Goal: Task Accomplishment & Management: Manage account settings

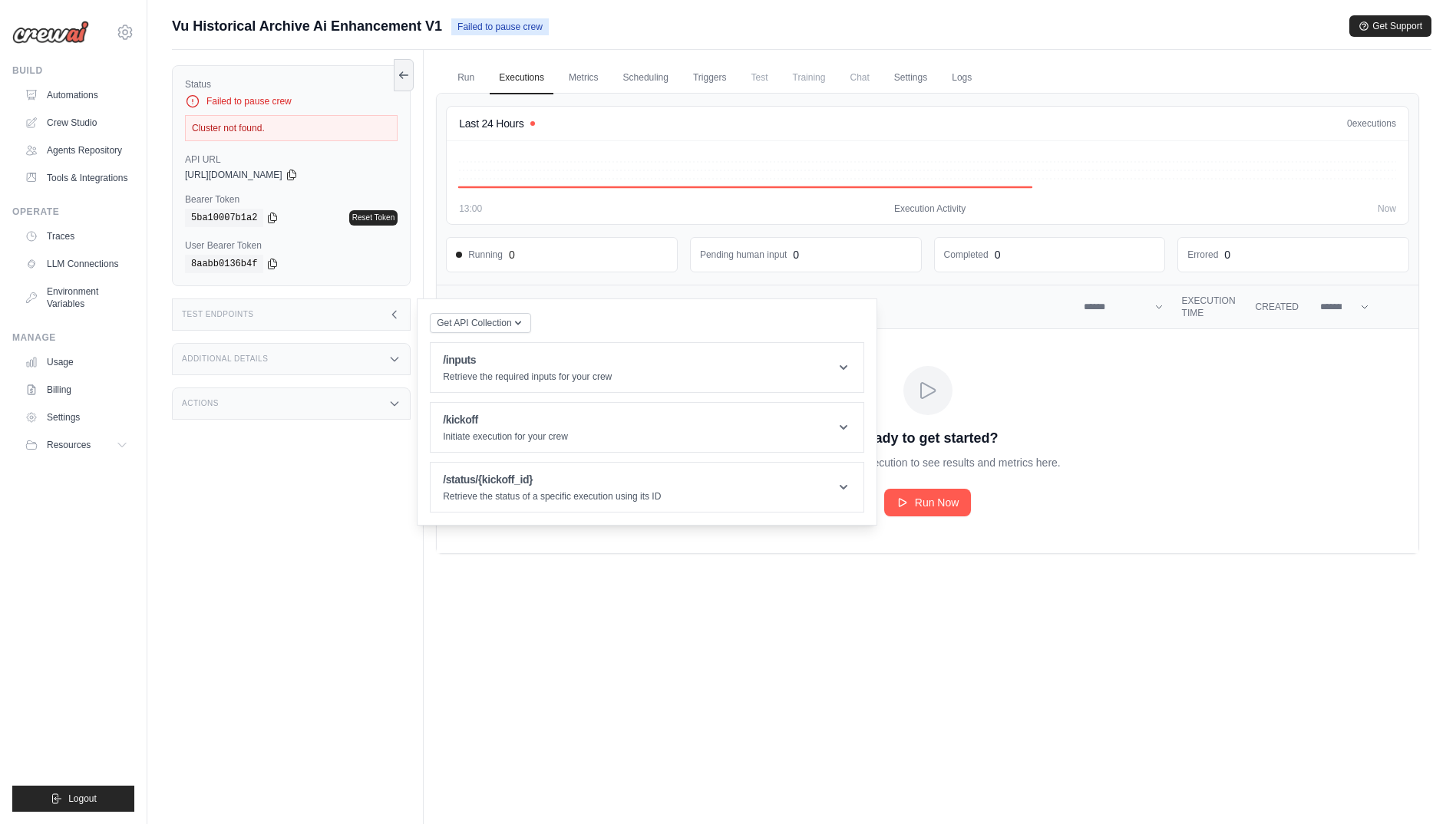
click at [659, 128] on div "Last 24 Hours 0 executions" at bounding box center [927, 123] width 937 height 15
click at [580, 76] on link "Metrics" at bounding box center [583, 78] width 48 height 32
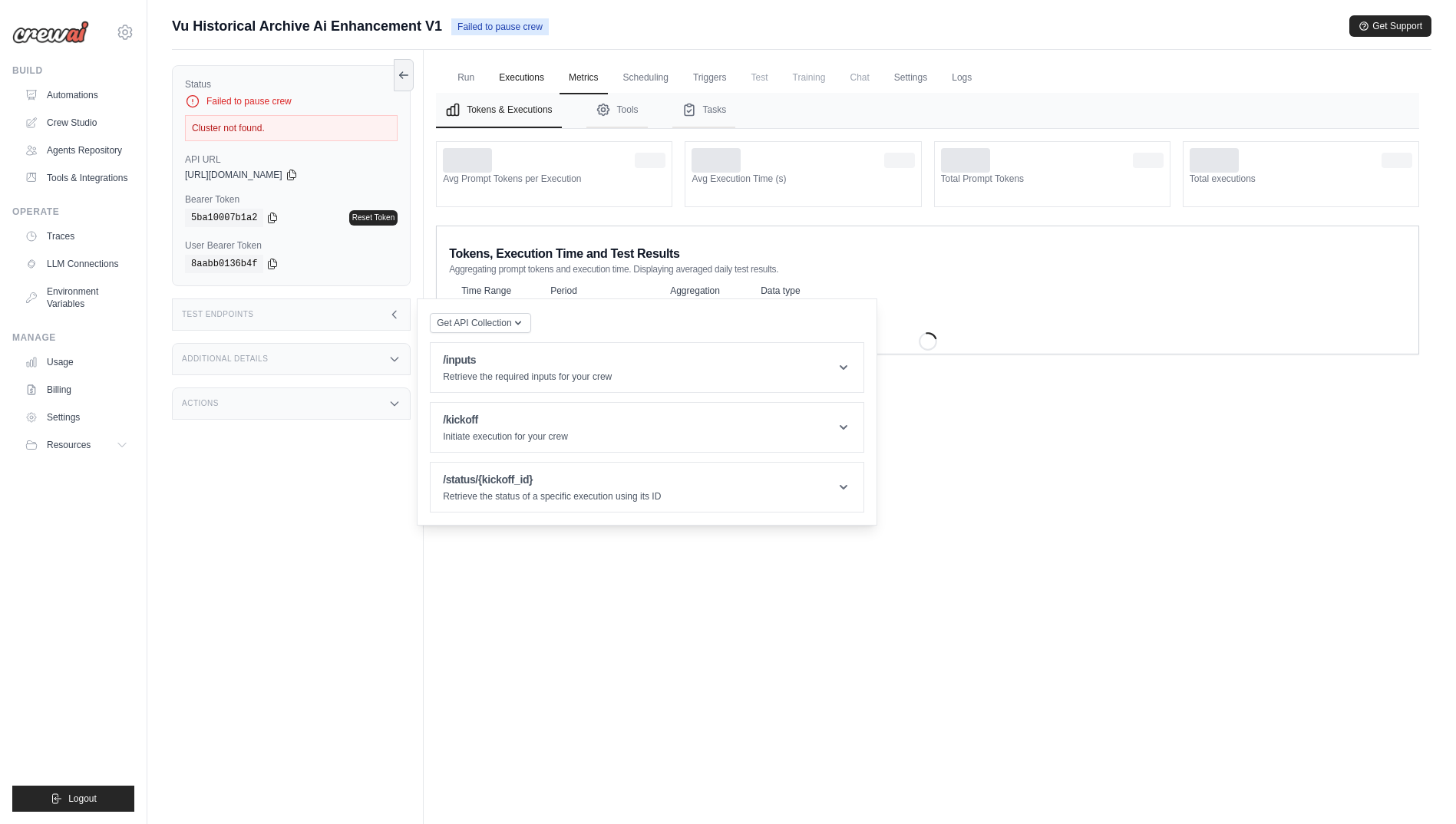
click at [507, 79] on link "Executions" at bounding box center [521, 78] width 64 height 32
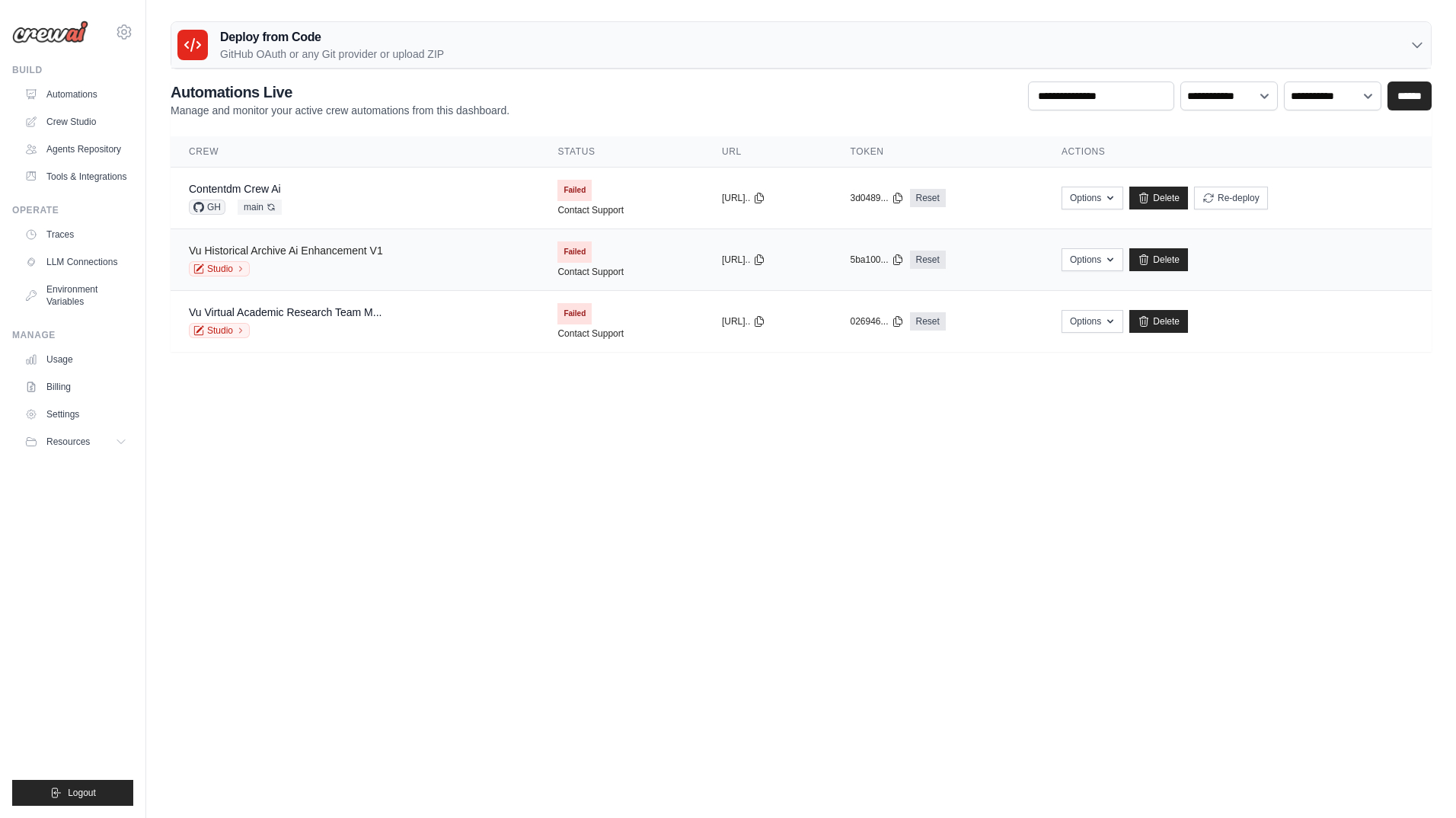
click at [347, 254] on link "Vu Historical Archive Ai Enhancement V1" at bounding box center [286, 251] width 194 height 13
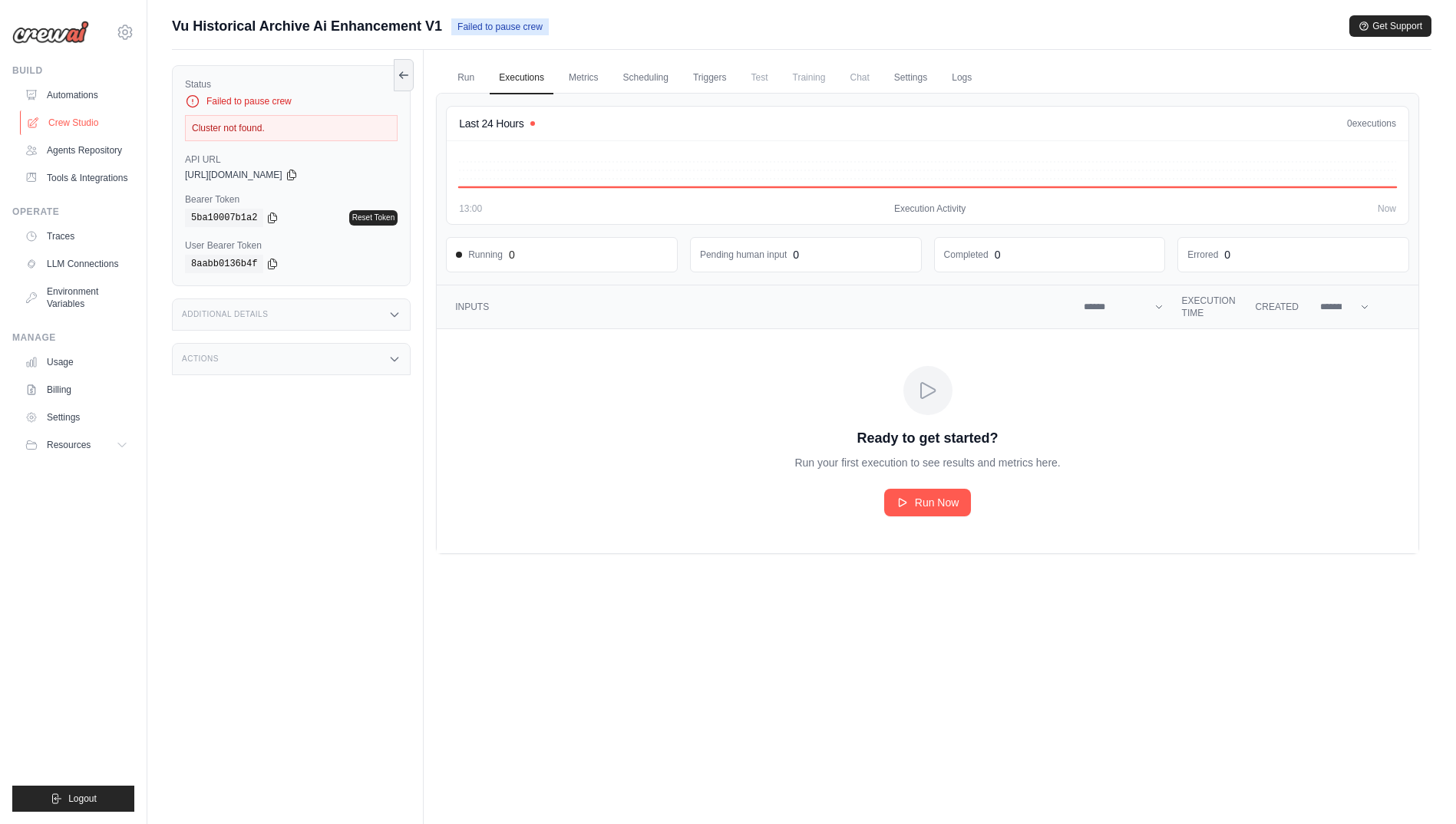
click at [60, 121] on link "Crew Studio" at bounding box center [77, 122] width 116 height 24
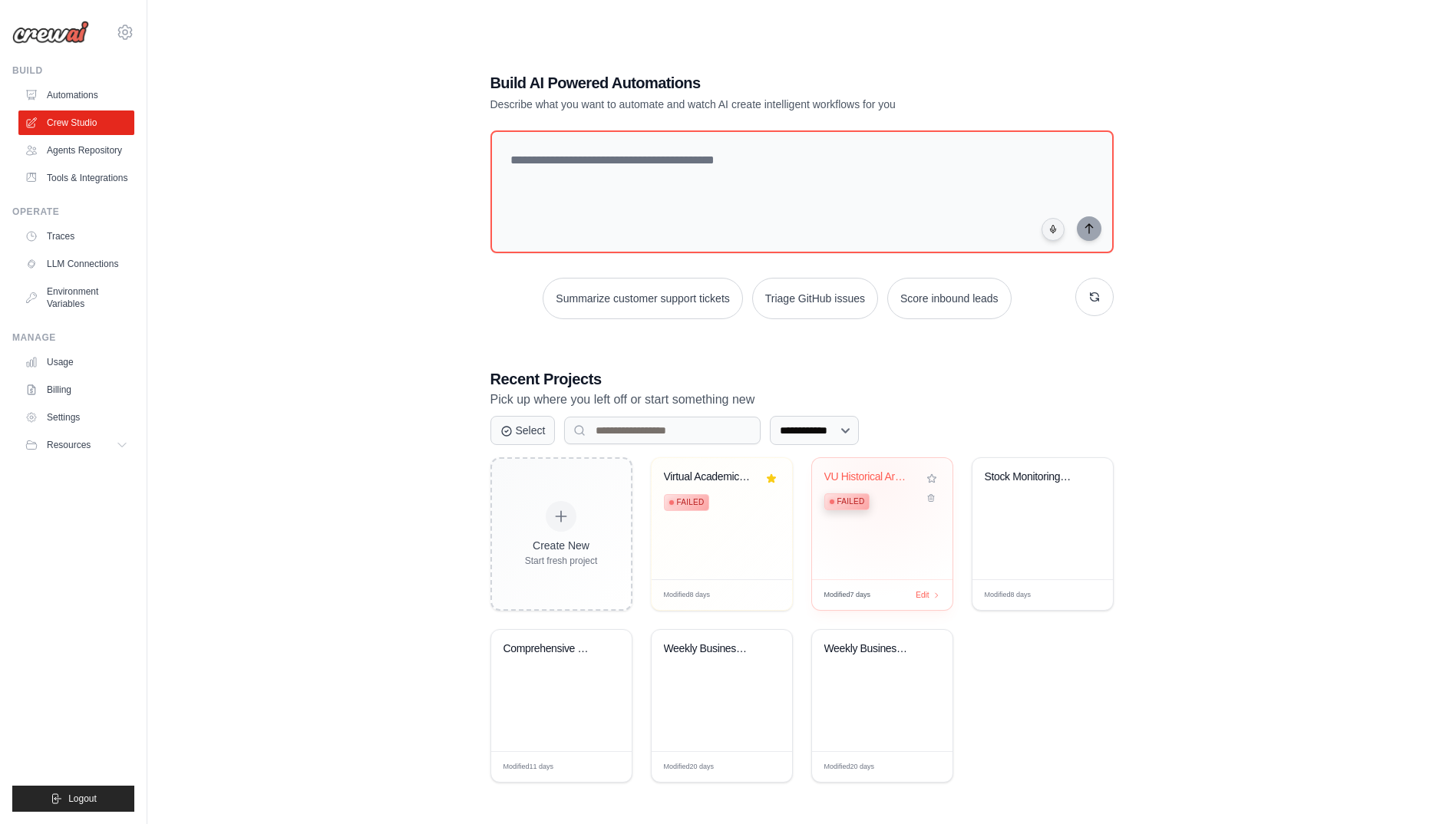
click at [880, 483] on div "VU Historical Archive AI Enhancemen... Failed" at bounding box center [871, 493] width 93 height 46
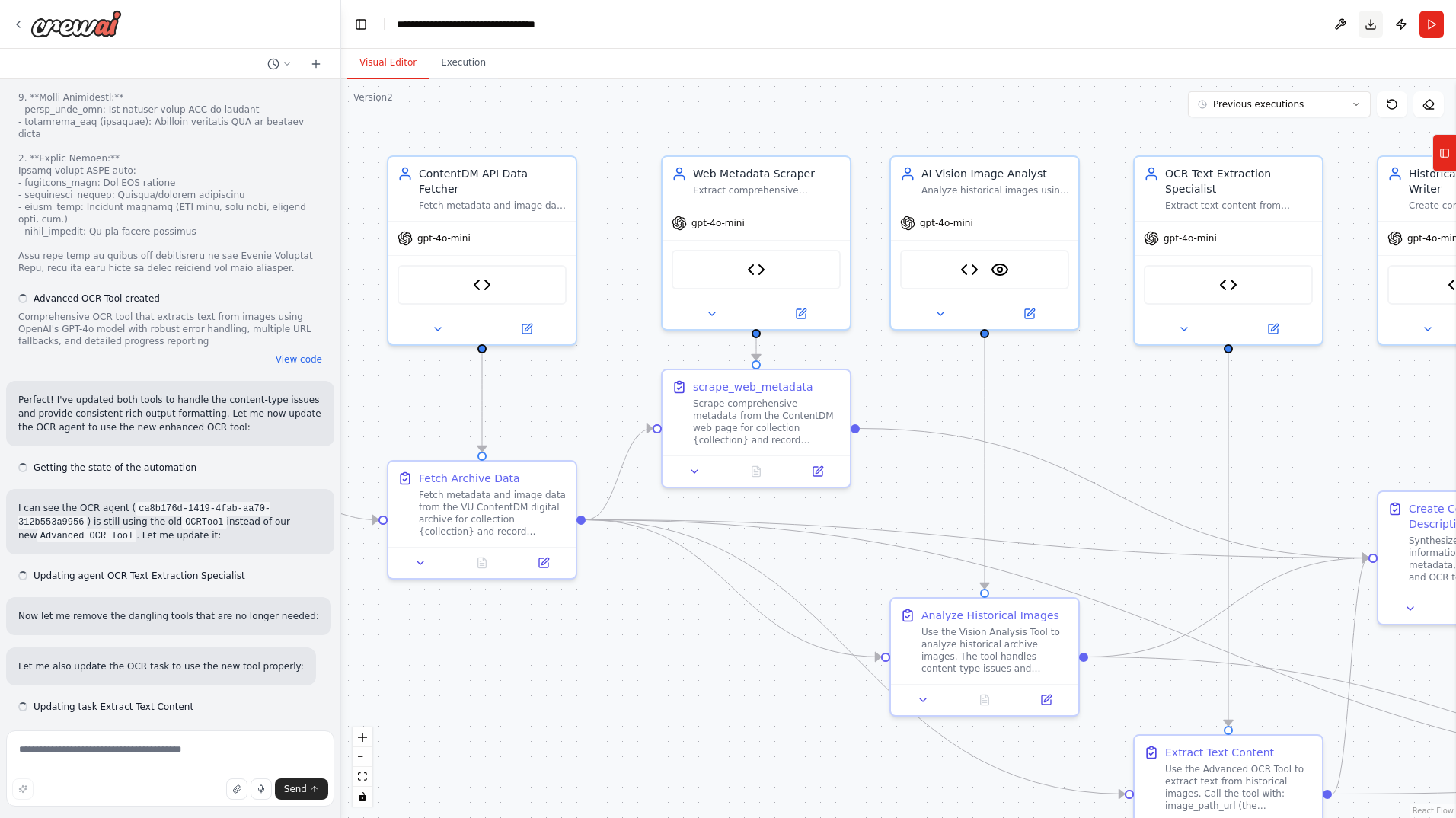
scroll to position [20410, 0]
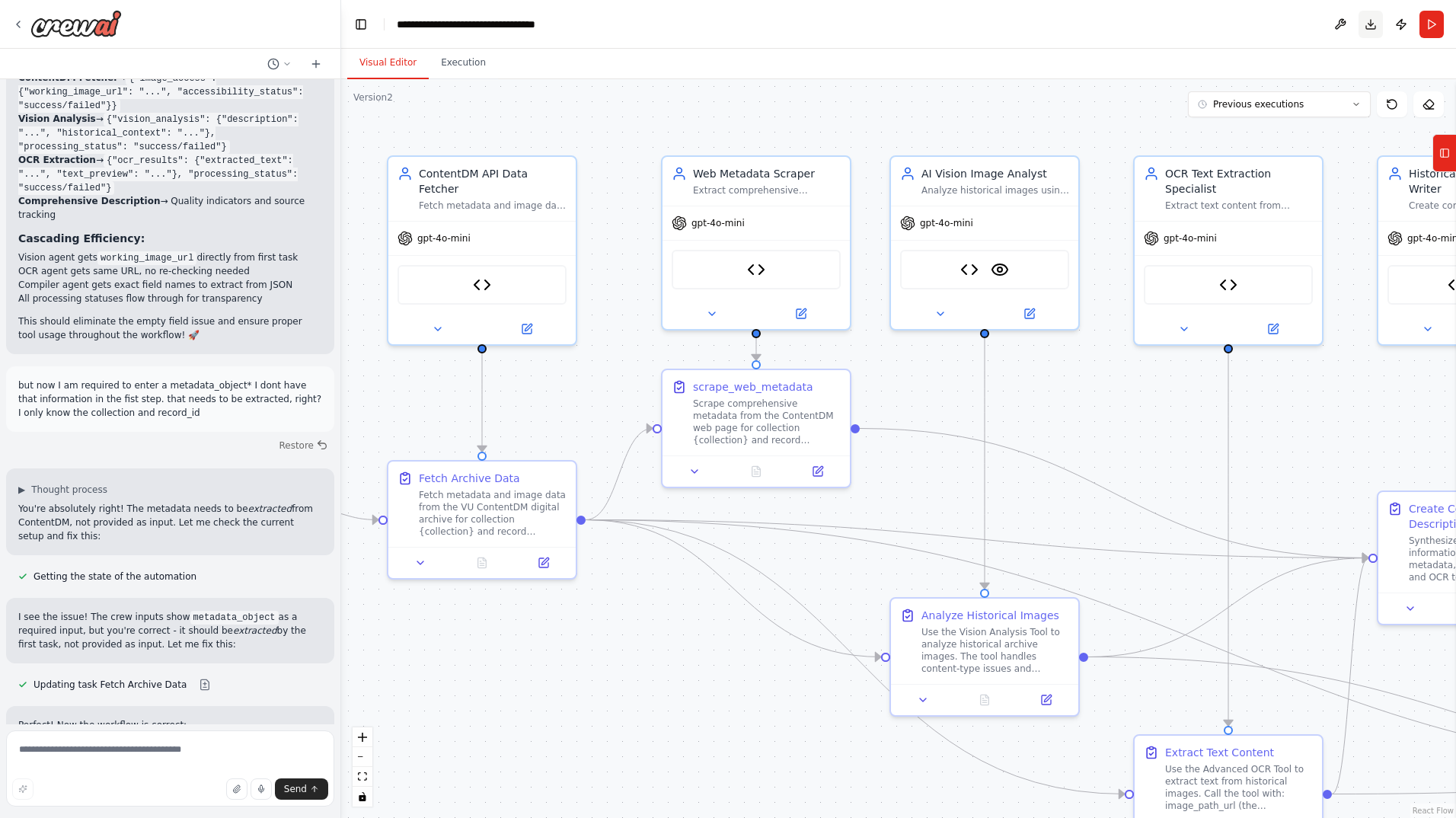
click at [1372, 27] on button "Download" at bounding box center [1371, 24] width 24 height 27
click at [1407, 30] on button "Publish" at bounding box center [1401, 24] width 24 height 27
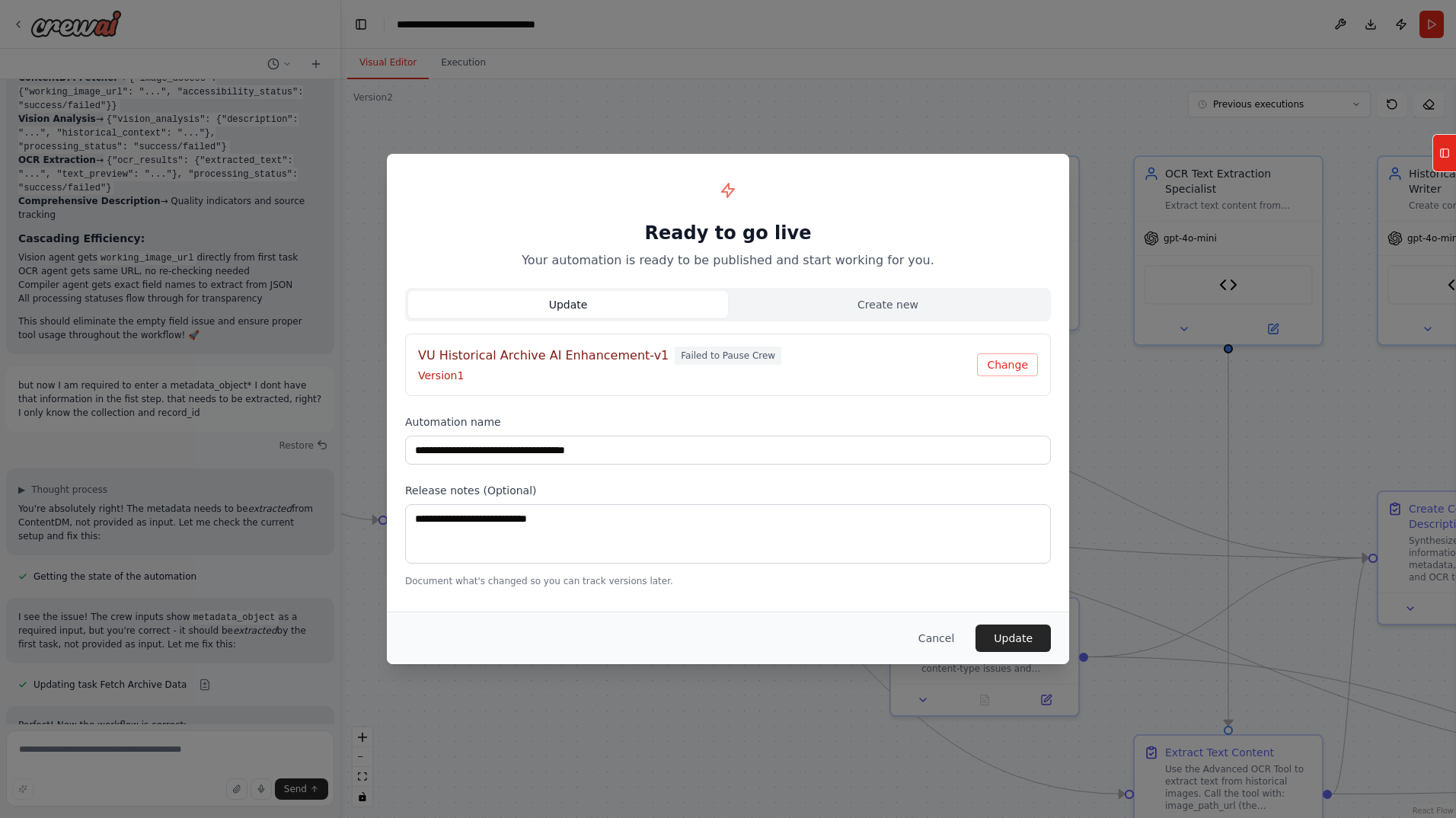
click at [601, 306] on button "Update" at bounding box center [568, 304] width 320 height 27
click at [1008, 367] on button "Change" at bounding box center [1008, 364] width 61 height 23
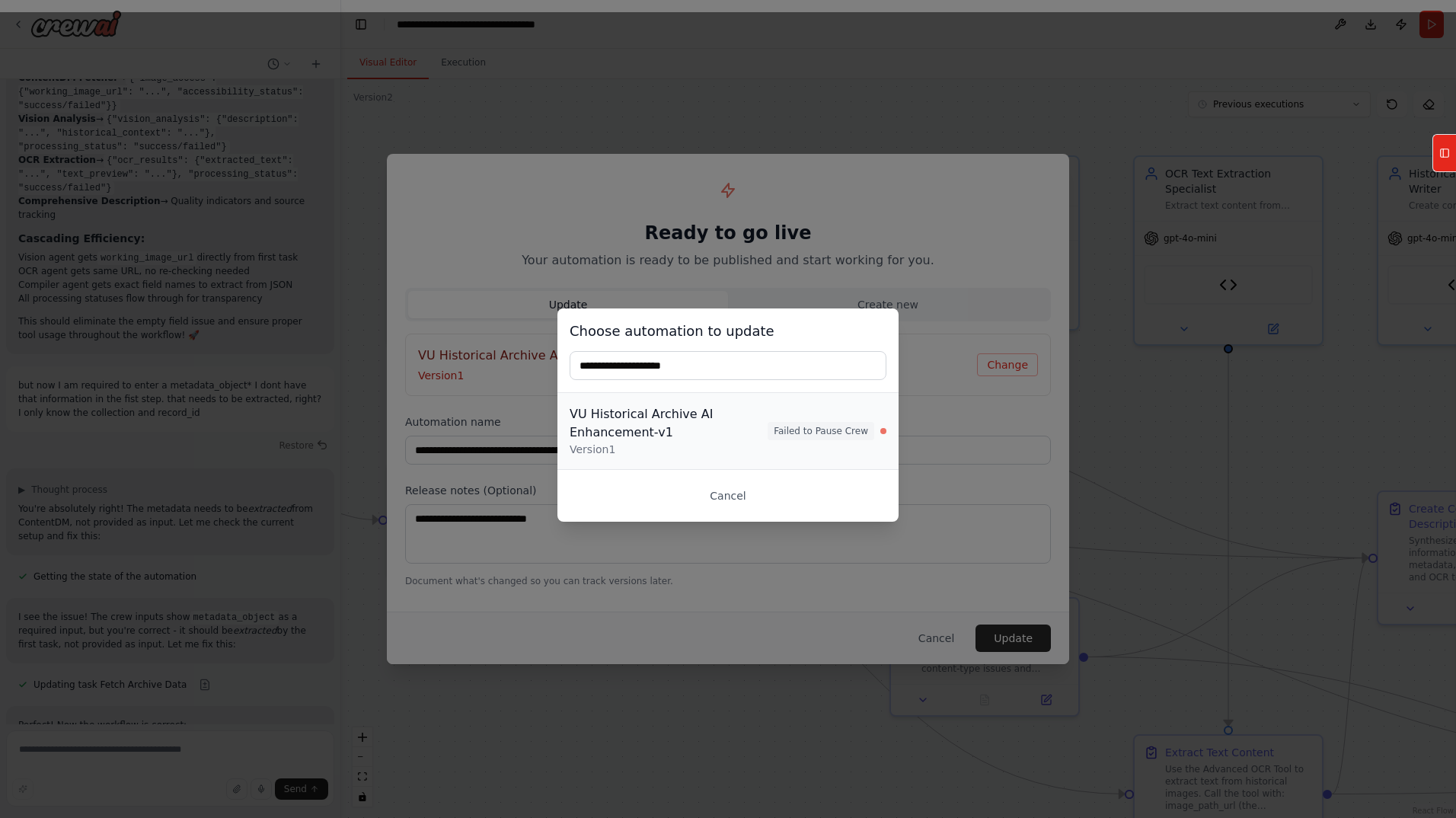
click at [660, 440] on div "VU Historical Archive AI Enhancement-v1" at bounding box center [669, 423] width 198 height 37
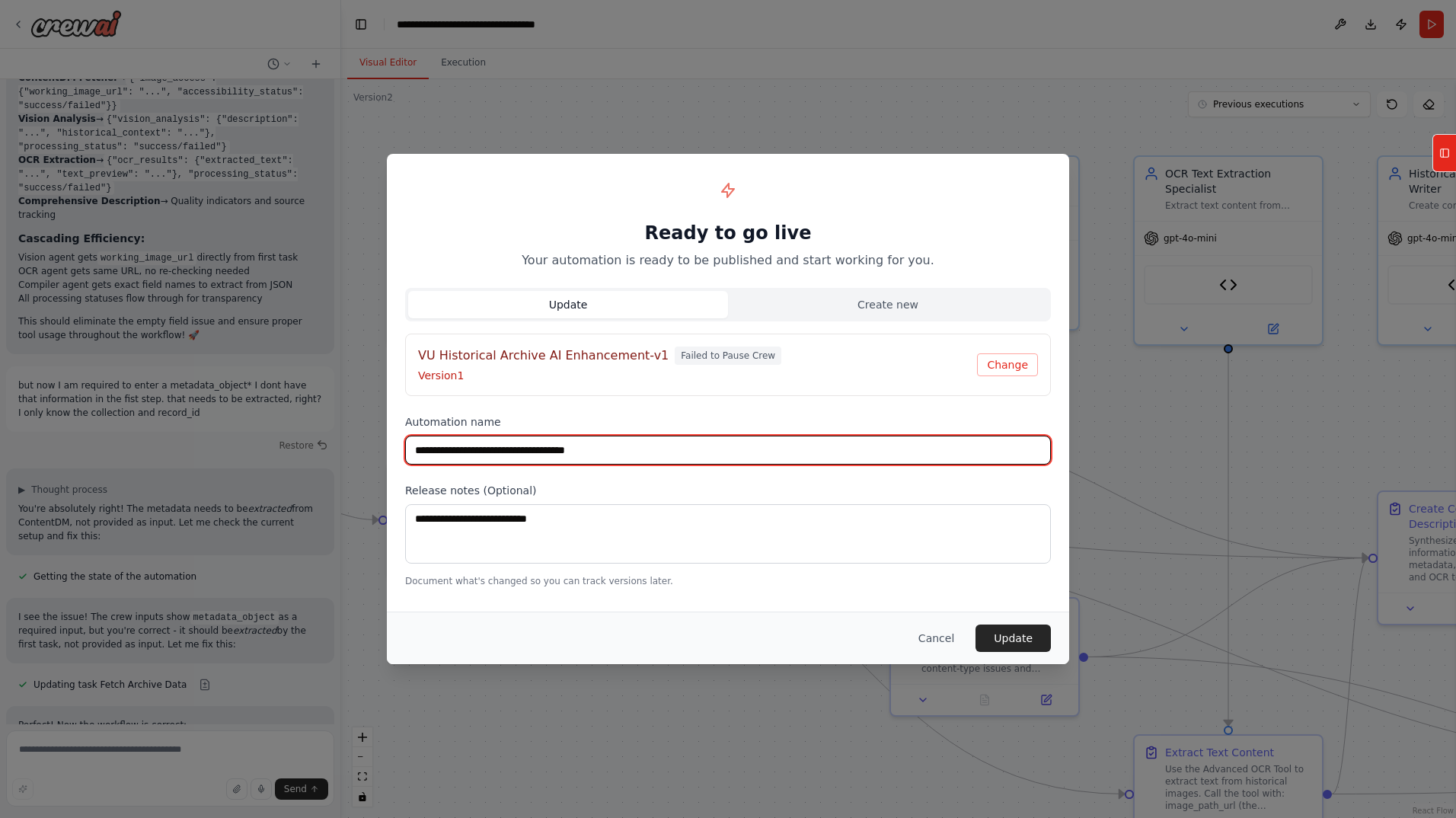
click at [619, 450] on input "**********" at bounding box center [728, 450] width 646 height 29
type input "**********"
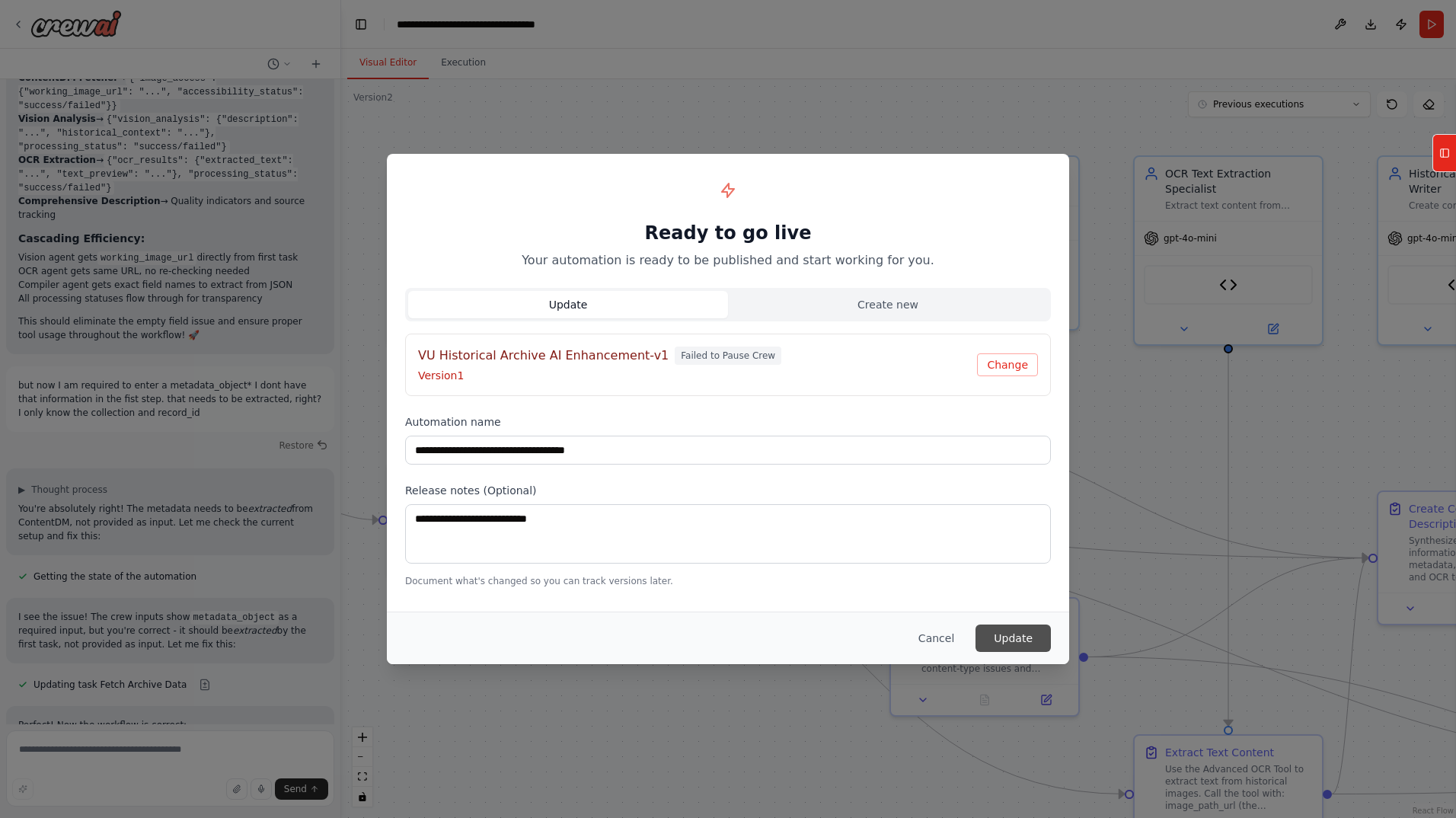
click at [1018, 639] on button "Update" at bounding box center [1013, 638] width 75 height 27
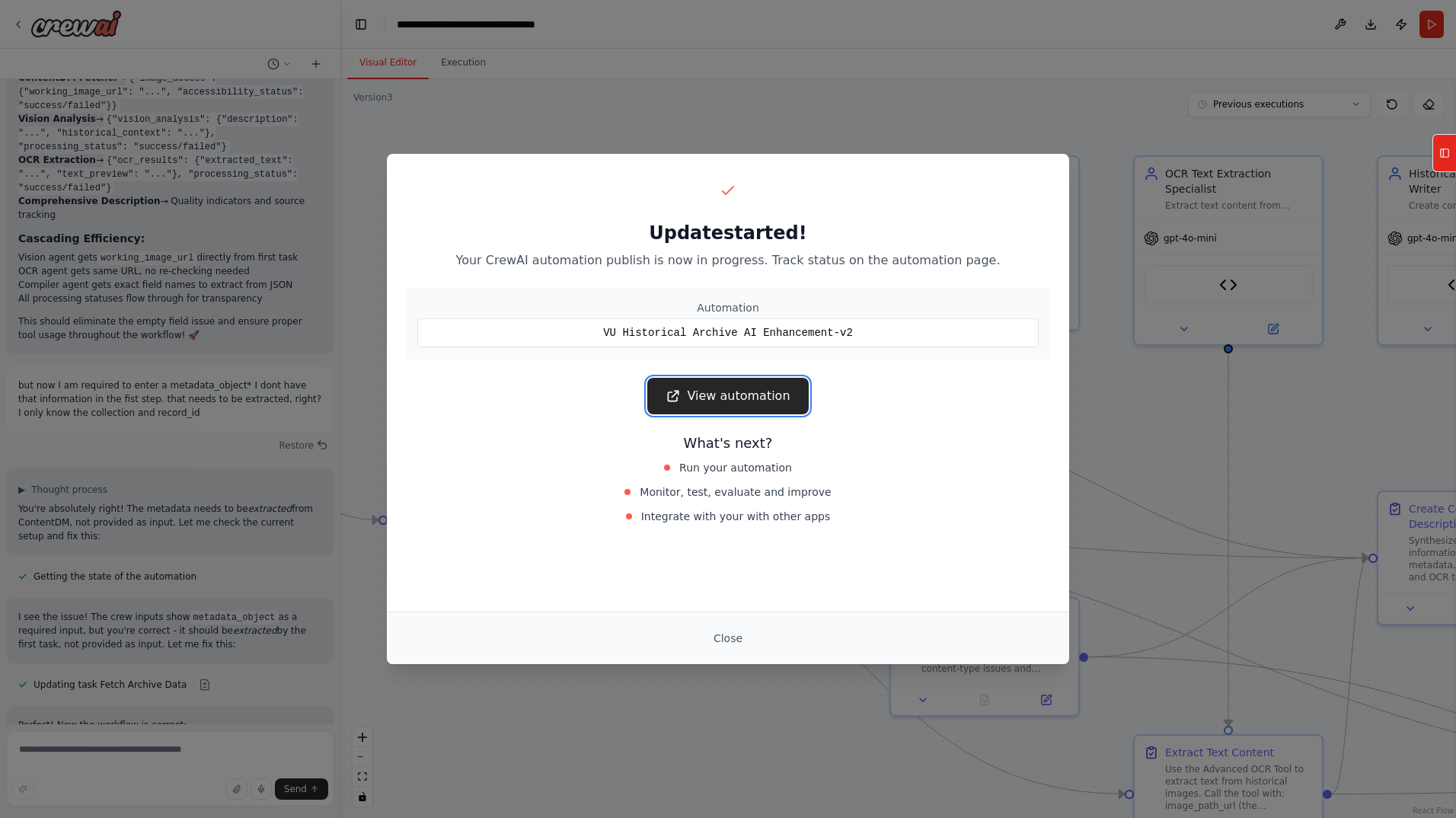
click at [752, 400] on link "View automation" at bounding box center [728, 396] width 161 height 37
click at [732, 639] on button "Close" at bounding box center [728, 638] width 53 height 27
